Goal: Transaction & Acquisition: Obtain resource

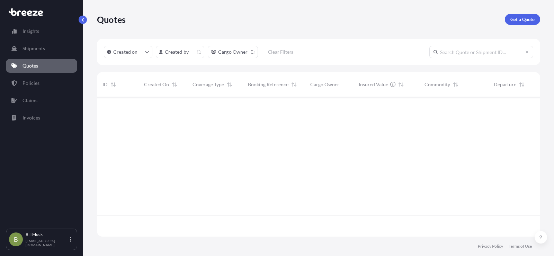
scroll to position [138, 438]
click at [518, 17] on p "Get a Quote" at bounding box center [523, 19] width 24 height 7
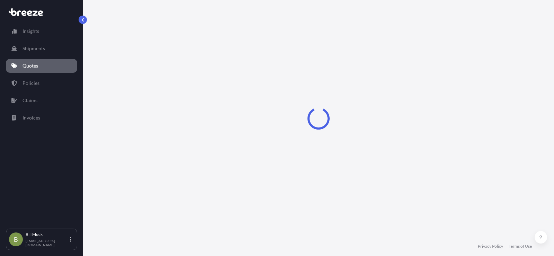
scroll to position [11, 0]
select select "Sea"
select select "1"
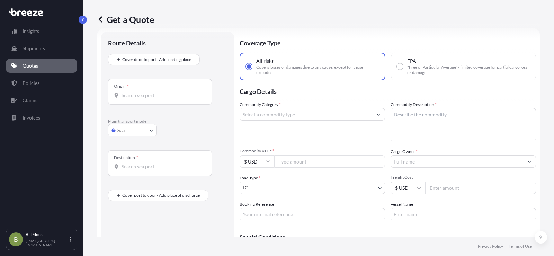
click at [132, 127] on body "Insights Shipments Quotes Policies Claims Invoices B [PERSON_NAME] [EMAIL_ADDRE…" at bounding box center [277, 128] width 554 height 256
click at [126, 173] on span "Road" at bounding box center [126, 173] width 11 height 7
select select "Road"
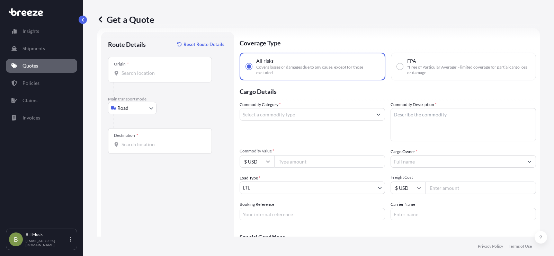
click at [135, 77] on div "Origin *" at bounding box center [160, 70] width 104 height 26
click at [135, 77] on input "Origin *" at bounding box center [163, 73] width 82 height 7
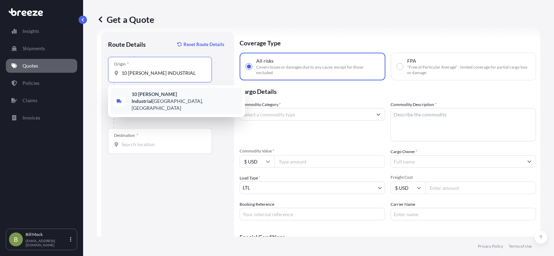
click at [161, 96] on b "10 [PERSON_NAME] Industrial" at bounding box center [154, 97] width 45 height 13
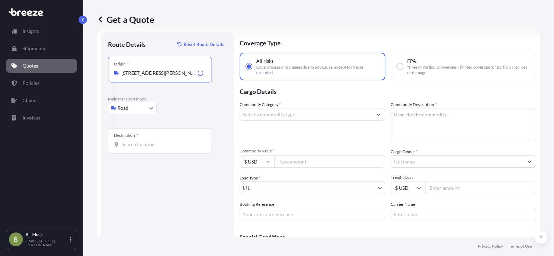
type input "[STREET_ADDRESS][PERSON_NAME]"
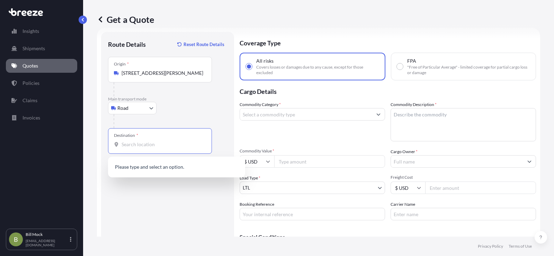
click at [137, 146] on input "Destination *" at bounding box center [163, 144] width 82 height 7
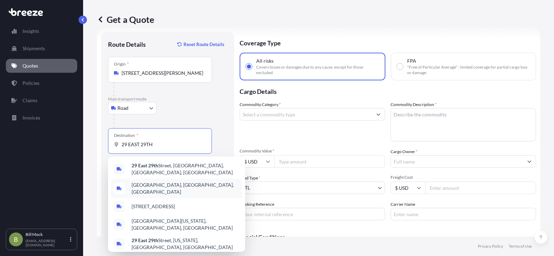
click at [165, 184] on span "[GEOGRAPHIC_DATA], [GEOGRAPHIC_DATA], [GEOGRAPHIC_DATA]" at bounding box center [186, 188] width 108 height 14
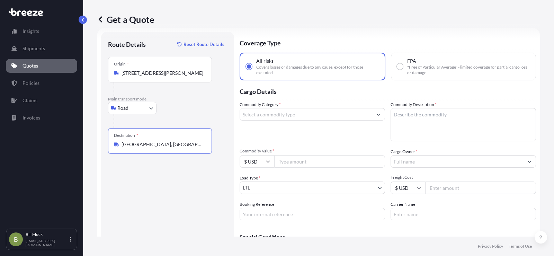
type input "[GEOGRAPHIC_DATA], [GEOGRAPHIC_DATA], [GEOGRAPHIC_DATA]"
click at [255, 111] on input "Commodity Category *" at bounding box center [306, 114] width 132 height 12
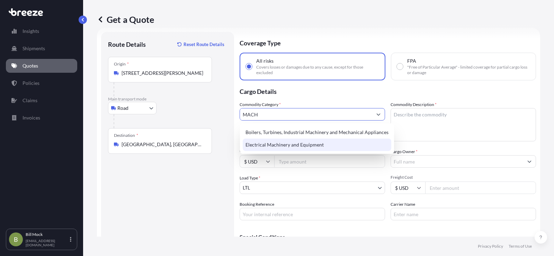
click at [304, 143] on div "Electrical Machinery and Equipment" at bounding box center [317, 145] width 149 height 12
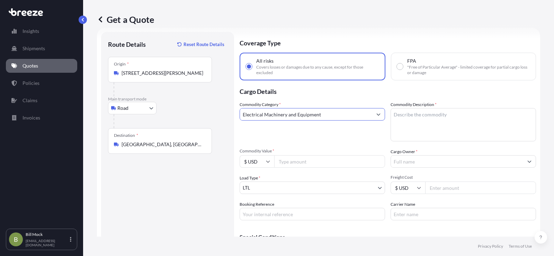
type input "Electrical Machinery and Equipment"
click at [424, 117] on textarea "Commodity Description *" at bounding box center [463, 124] width 145 height 33
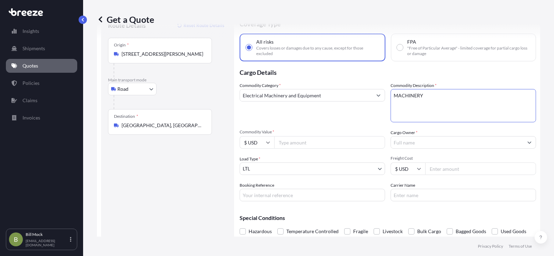
scroll to position [48, 0]
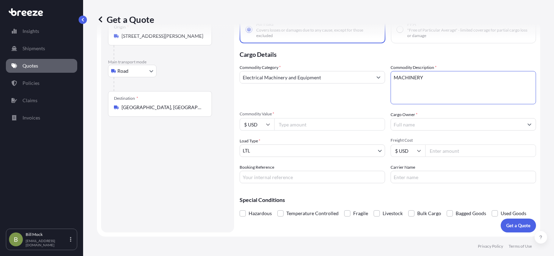
type textarea "MACHINERY"
click at [292, 126] on input "Commodity Value *" at bounding box center [329, 124] width 111 height 12
type input "8765.83"
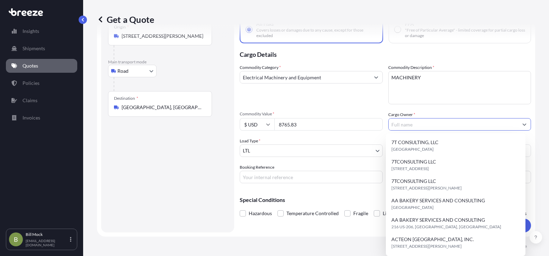
click at [418, 127] on input "Cargo Owner *" at bounding box center [454, 124] width 130 height 12
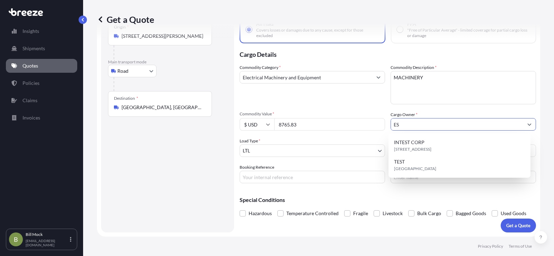
type input "E"
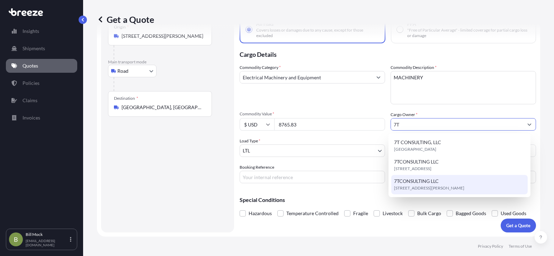
click at [418, 183] on div "7T CONSULTING, LLC [GEOGRAPHIC_DATA] 7TCONSULTING LLC [STREET_ADDRESS] 7TCONSUL…" at bounding box center [459, 165] width 137 height 58
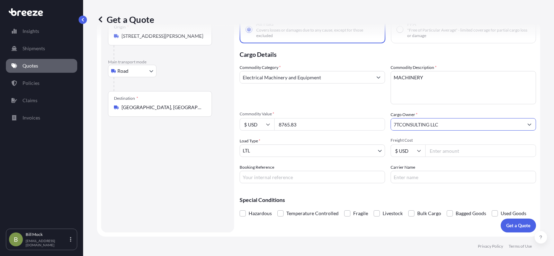
type input "7TCONSULTING LLC"
click at [418, 183] on div "Coverage Type All risks Covers losses or damages due to any cause, except for t…" at bounding box center [388, 114] width 296 height 238
click at [261, 178] on input "Booking Reference" at bounding box center [312, 177] width 145 height 12
type input "485717"
type input "[PERSON_NAME] EXPRESS"
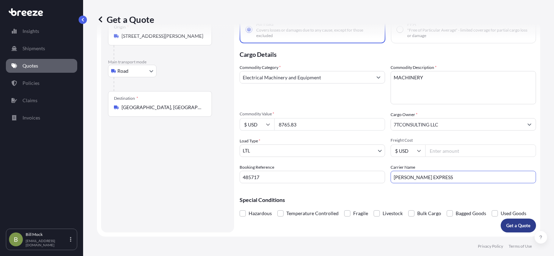
click at [514, 221] on button "Get a Quote" at bounding box center [518, 226] width 35 height 14
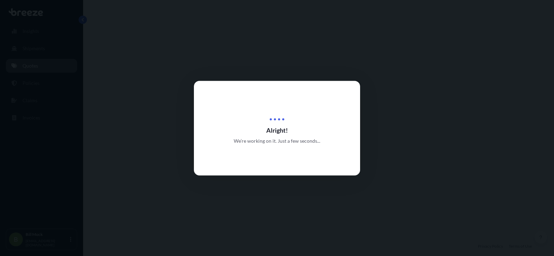
select select "Road"
select select "1"
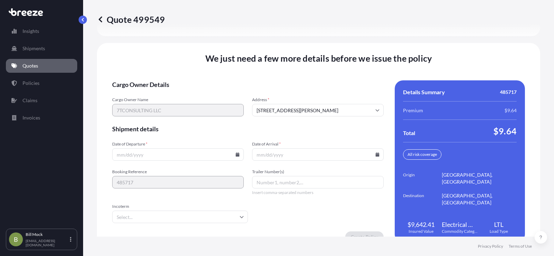
scroll to position [957, 0]
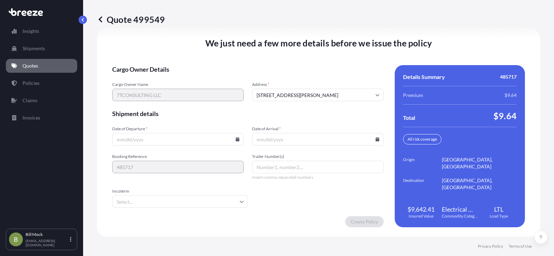
click at [237, 138] on icon at bounding box center [238, 139] width 4 height 4
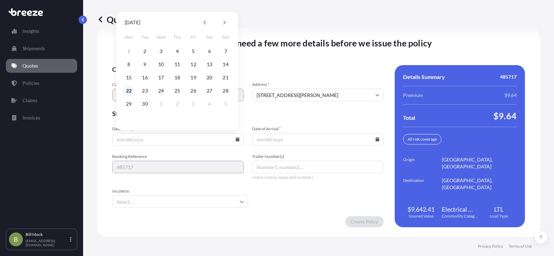
click at [128, 89] on button "22" at bounding box center [128, 90] width 11 height 11
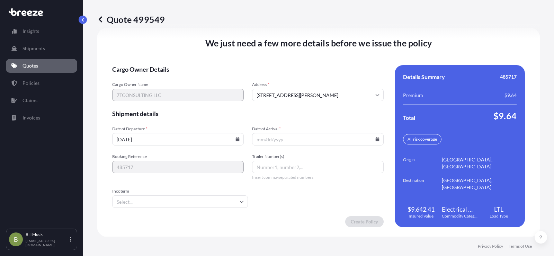
type input "[DATE]"
click at [376, 139] on icon at bounding box center [378, 139] width 4 height 4
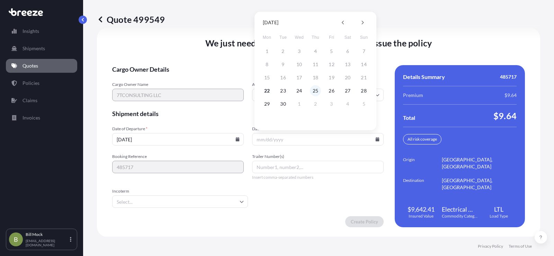
click at [317, 90] on button "25" at bounding box center [315, 90] width 11 height 11
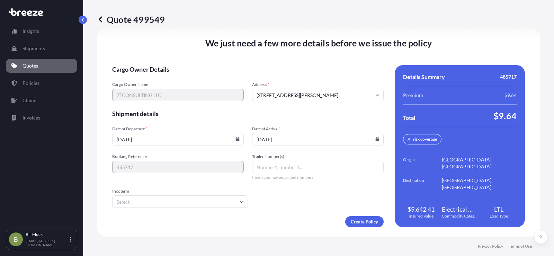
type input "[DATE]"
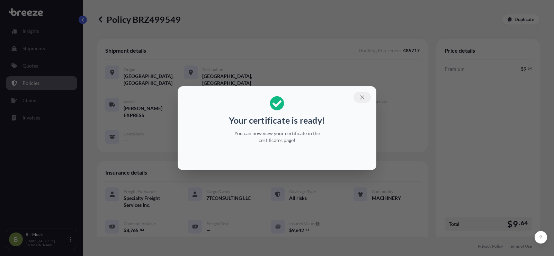
click at [361, 98] on icon "button" at bounding box center [362, 97] width 4 height 4
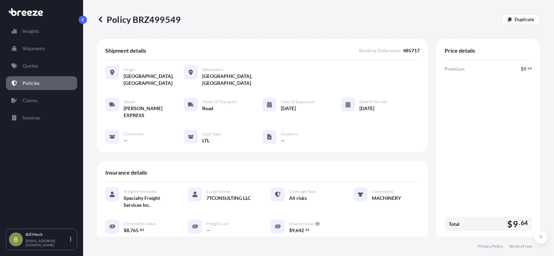
click at [151, 23] on p "Policy BRZ499549" at bounding box center [139, 19] width 84 height 11
copy p "BRZ499549"
click at [30, 68] on p "Quotes" at bounding box center [31, 65] width 16 height 7
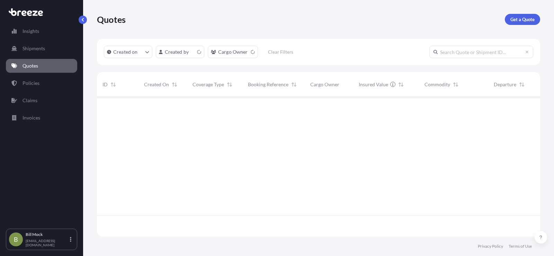
scroll to position [138, 438]
click at [517, 20] on p "Get a Quote" at bounding box center [523, 19] width 24 height 7
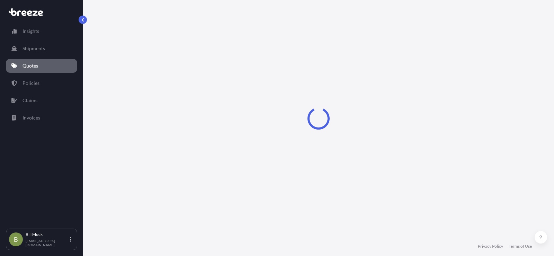
select select "Sea"
select select "1"
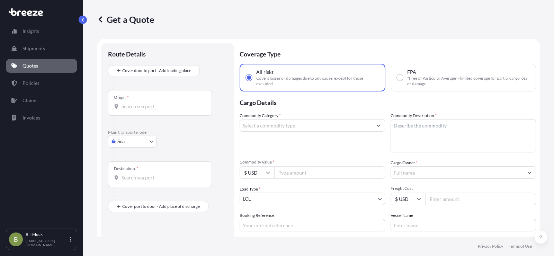
scroll to position [11, 0]
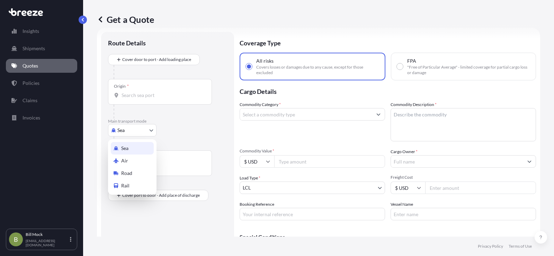
click at [126, 132] on body "Insights Shipments Quotes Policies Claims Invoices B [PERSON_NAME] [EMAIL_ADDRE…" at bounding box center [277, 128] width 554 height 256
click at [132, 171] on div "Road" at bounding box center [132, 173] width 43 height 12
select select "Road"
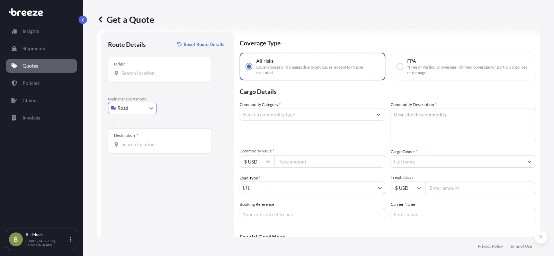
click at [285, 160] on input "Commodity Value *" at bounding box center [329, 161] width 111 height 12
type input "8745.88"
click at [141, 75] on input "Origin *" at bounding box center [163, 73] width 82 height 7
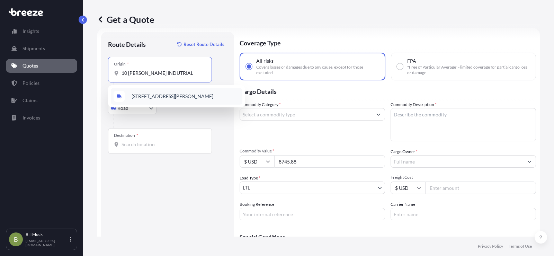
click at [162, 97] on span "[STREET_ADDRESS][PERSON_NAME]" at bounding box center [173, 96] width 82 height 7
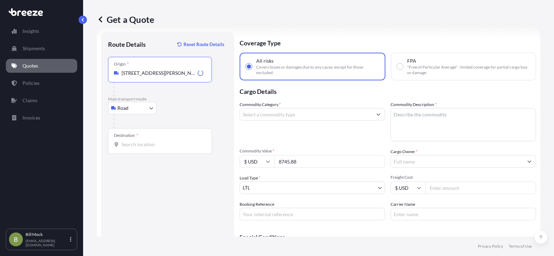
type input "[STREET_ADDRESS][PERSON_NAME]"
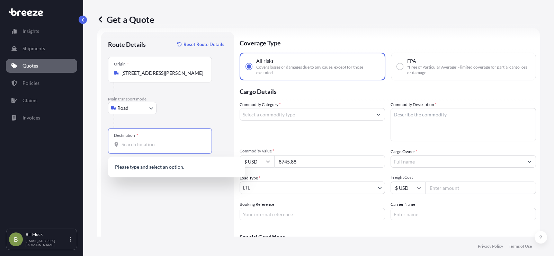
click at [137, 143] on input "Destination *" at bounding box center [163, 144] width 82 height 7
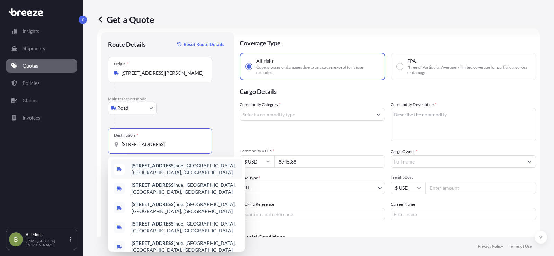
click at [156, 168] on b "[STREET_ADDRESS]" at bounding box center [154, 165] width 44 height 6
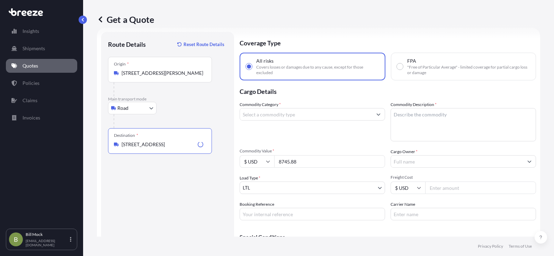
type input "[STREET_ADDRESS]"
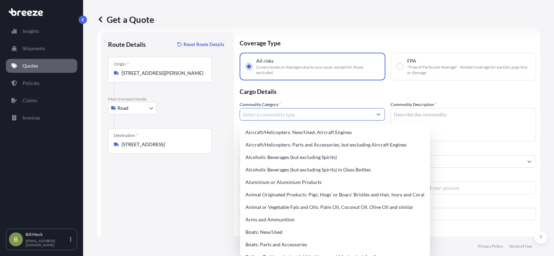
click at [279, 114] on input "Commodity Category *" at bounding box center [306, 114] width 132 height 12
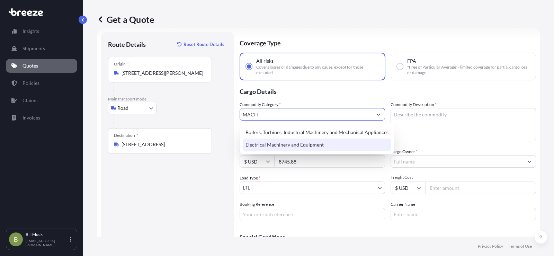
click at [278, 144] on div "Electrical Machinery and Equipment" at bounding box center [317, 145] width 149 height 12
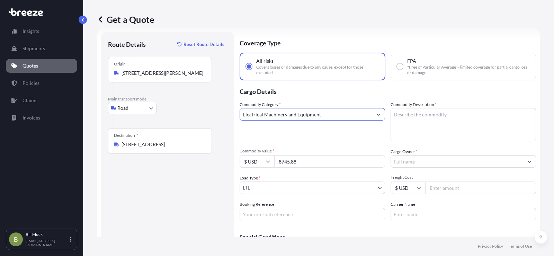
type input "Electrical Machinery and Equipment"
click at [419, 114] on textarea "Commodity Description *" at bounding box center [463, 124] width 145 height 33
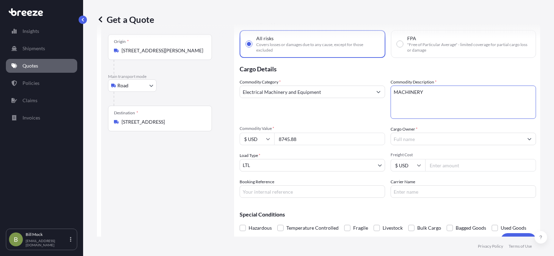
scroll to position [46, 0]
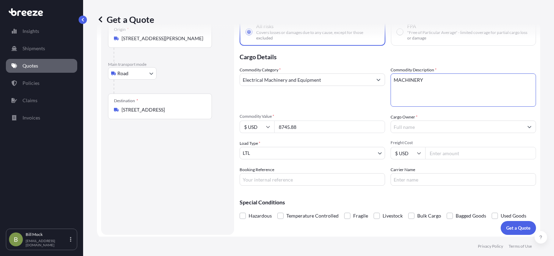
type textarea "MACHINERY"
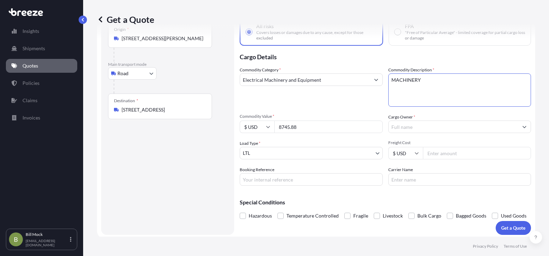
click at [397, 128] on input "Cargo Owner *" at bounding box center [454, 127] width 130 height 12
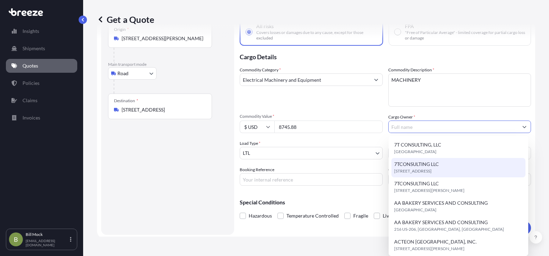
click at [399, 168] on span "[STREET_ADDRESS]" at bounding box center [412, 171] width 37 height 7
type input "7TCONSULTING LLC"
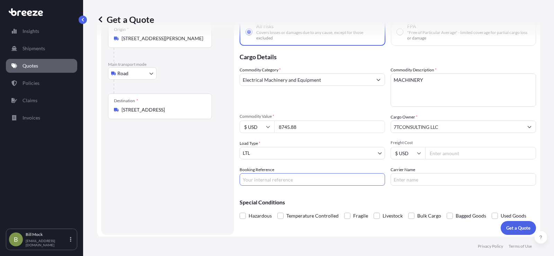
click at [286, 176] on input "Booking Reference" at bounding box center [312, 179] width 145 height 12
type input "485722"
type input "[PERSON_NAME] EXPRESS"
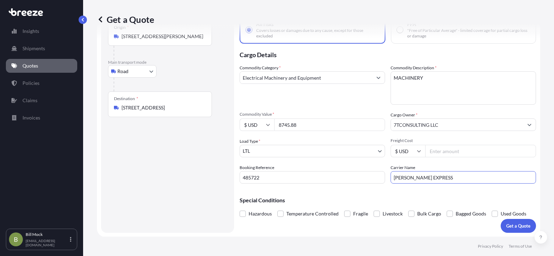
scroll to position [48, 0]
click at [514, 226] on p "Get a Quote" at bounding box center [518, 225] width 24 height 7
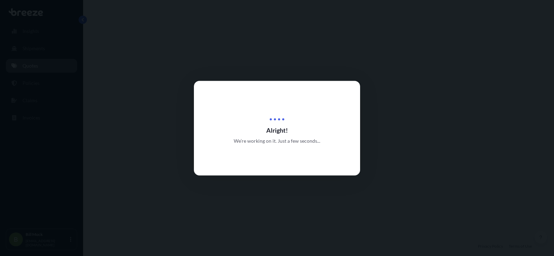
select select "Road"
select select "1"
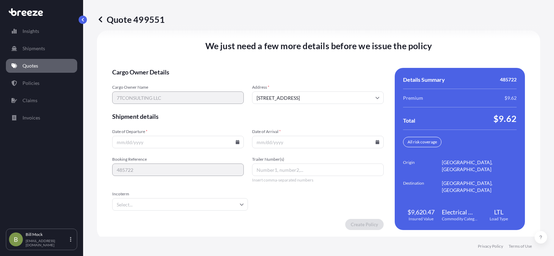
scroll to position [957, 0]
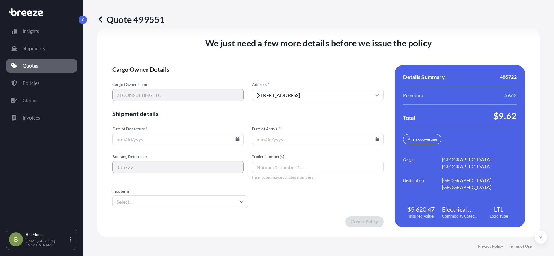
click at [237, 141] on icon at bounding box center [238, 139] width 4 height 4
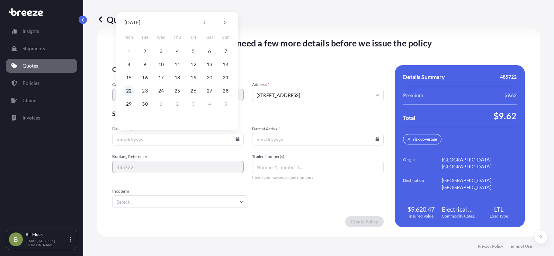
click at [131, 91] on button "22" at bounding box center [128, 90] width 11 height 11
type input "[DATE]"
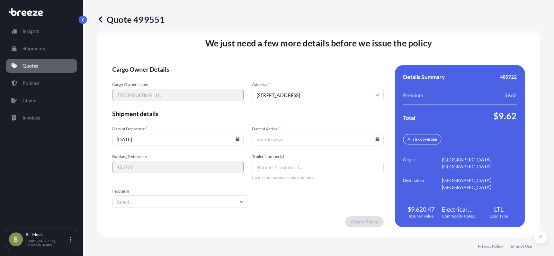
click at [375, 139] on icon at bounding box center [377, 139] width 4 height 4
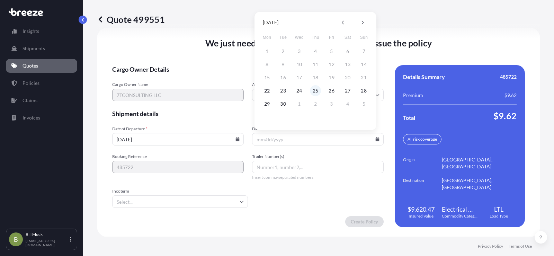
click at [315, 90] on button "25" at bounding box center [315, 90] width 11 height 11
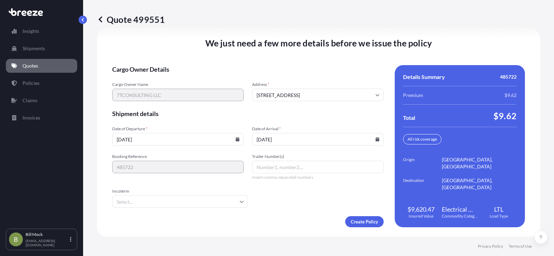
type input "[DATE]"
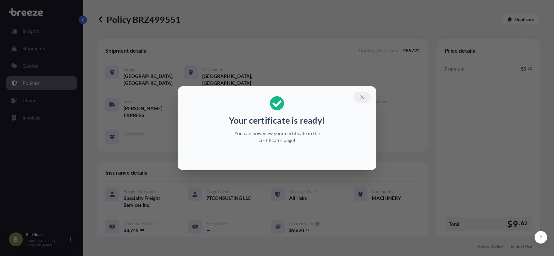
click at [364, 96] on icon "button" at bounding box center [362, 97] width 6 height 6
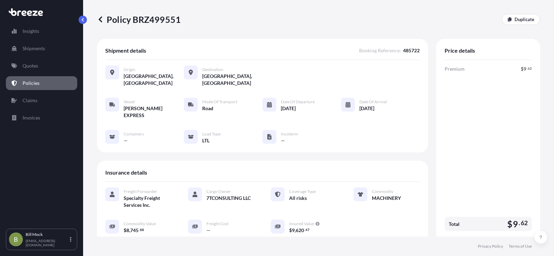
click at [150, 19] on p "Policy BRZ499551" at bounding box center [139, 19] width 84 height 11
copy p "BRZ499551"
